Goal: Navigation & Orientation: Find specific page/section

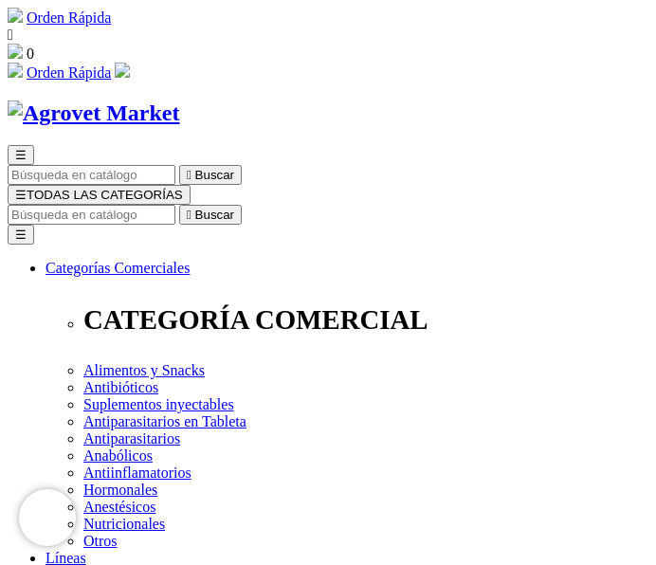
click at [27, 188] on span "☰" at bounding box center [20, 195] width 11 height 14
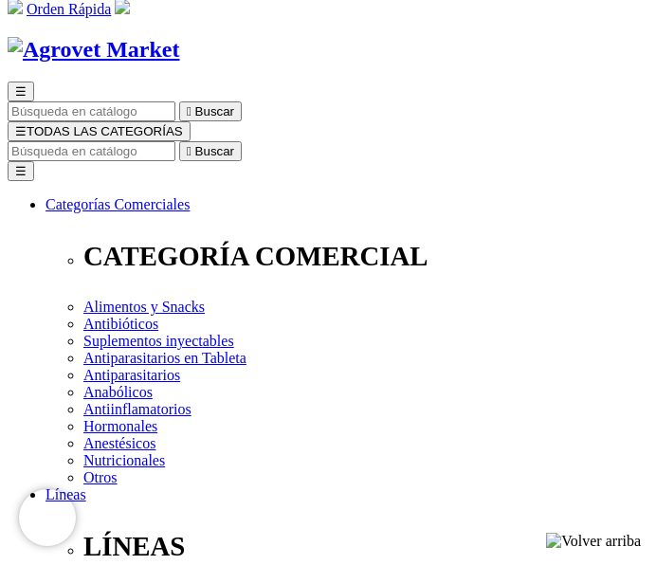
scroll to position [190, 0]
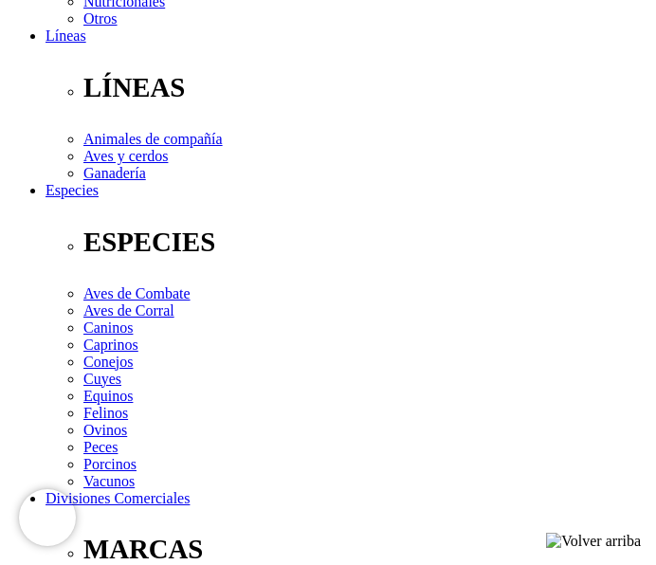
scroll to position [569, 0]
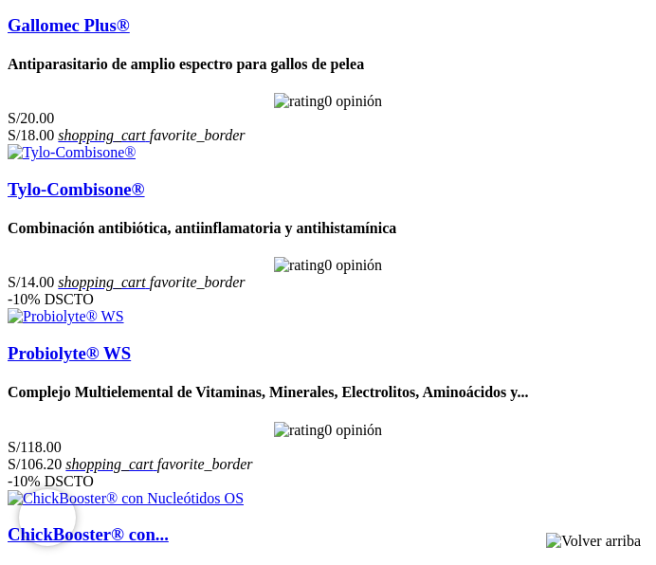
scroll to position [3534, 0]
